Goal: Obtain resource: Download file/media

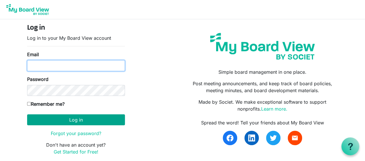
type input "Kenneth@ricca-kenya.org"
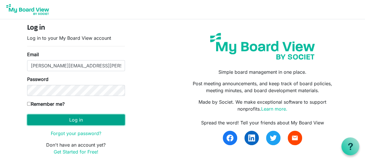
click at [61, 118] on button "Log in" at bounding box center [76, 120] width 98 height 11
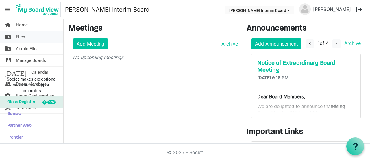
click at [25, 38] on link "folder_shared Files" at bounding box center [31, 37] width 63 height 12
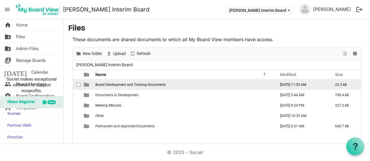
click at [143, 83] on span "Board Development and Training Documents" at bounding box center [130, 85] width 70 height 4
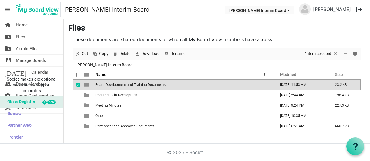
click at [143, 83] on span "Board Development and Training Documents" at bounding box center [130, 85] width 70 height 4
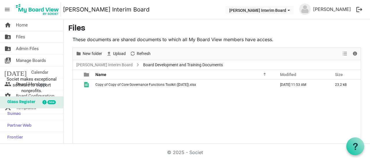
click at [142, 63] on span "Board Development and Training Documents" at bounding box center [183, 65] width 82 height 7
click at [95, 63] on link "[PERSON_NAME] Interim Board" at bounding box center [104, 65] width 59 height 7
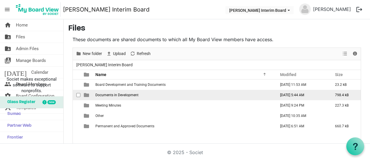
click at [119, 94] on span "Documents in Development" at bounding box center [116, 95] width 43 height 4
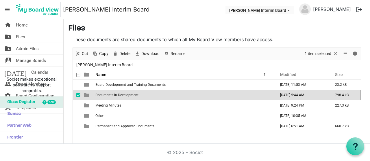
click at [119, 94] on span "Documents in Development" at bounding box center [116, 95] width 43 height 4
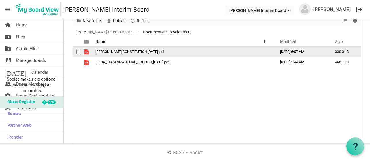
click at [113, 51] on span "RICCA CONSTITUTION 21.05.2025.pdf" at bounding box center [129, 52] width 68 height 4
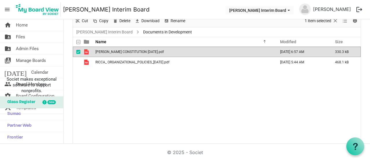
click at [113, 51] on span "RICCA CONSTITUTION 21.05.2025.pdf" at bounding box center [129, 52] width 68 height 4
